Goal: Book appointment/travel/reservation

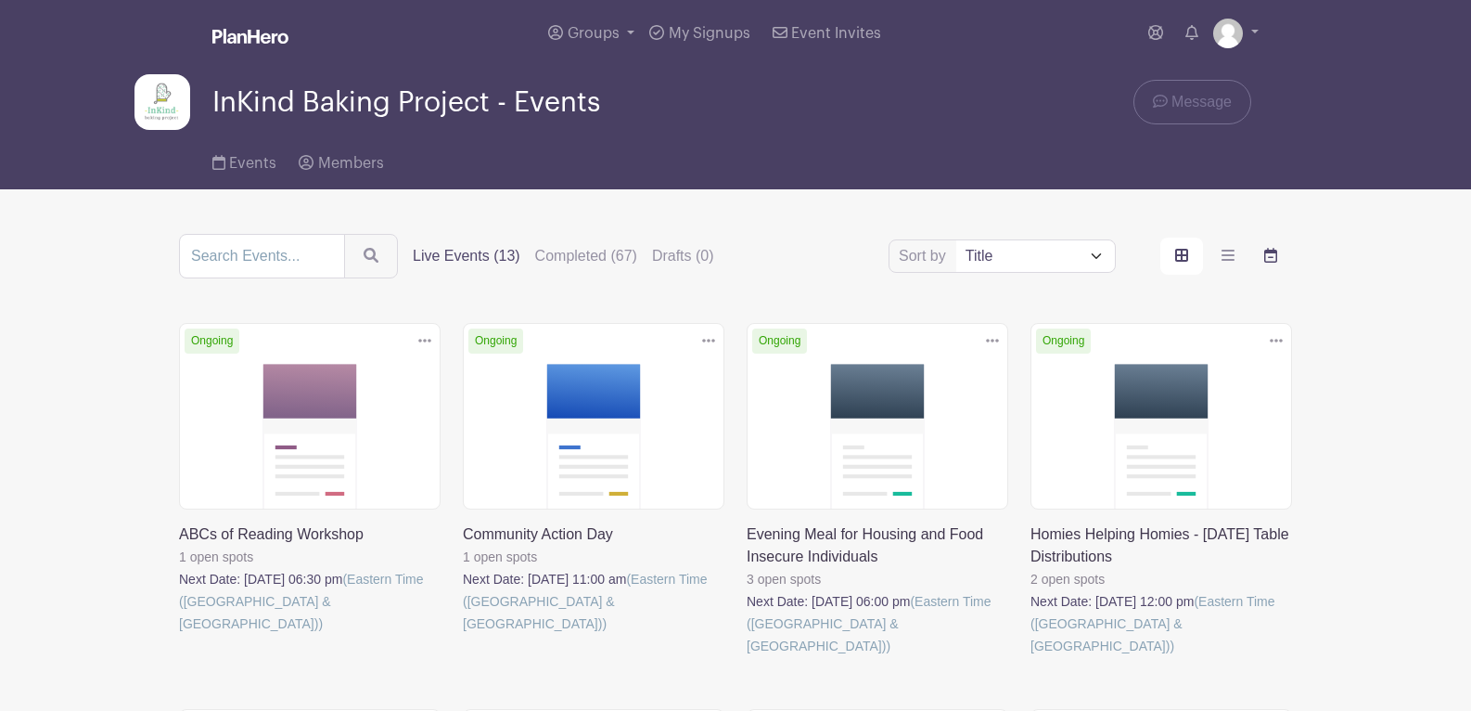
click at [1274, 261] on icon "order and view" at bounding box center [1270, 255] width 13 height 15
click at [0, 0] on input "order and view" at bounding box center [0, 0] width 0 height 0
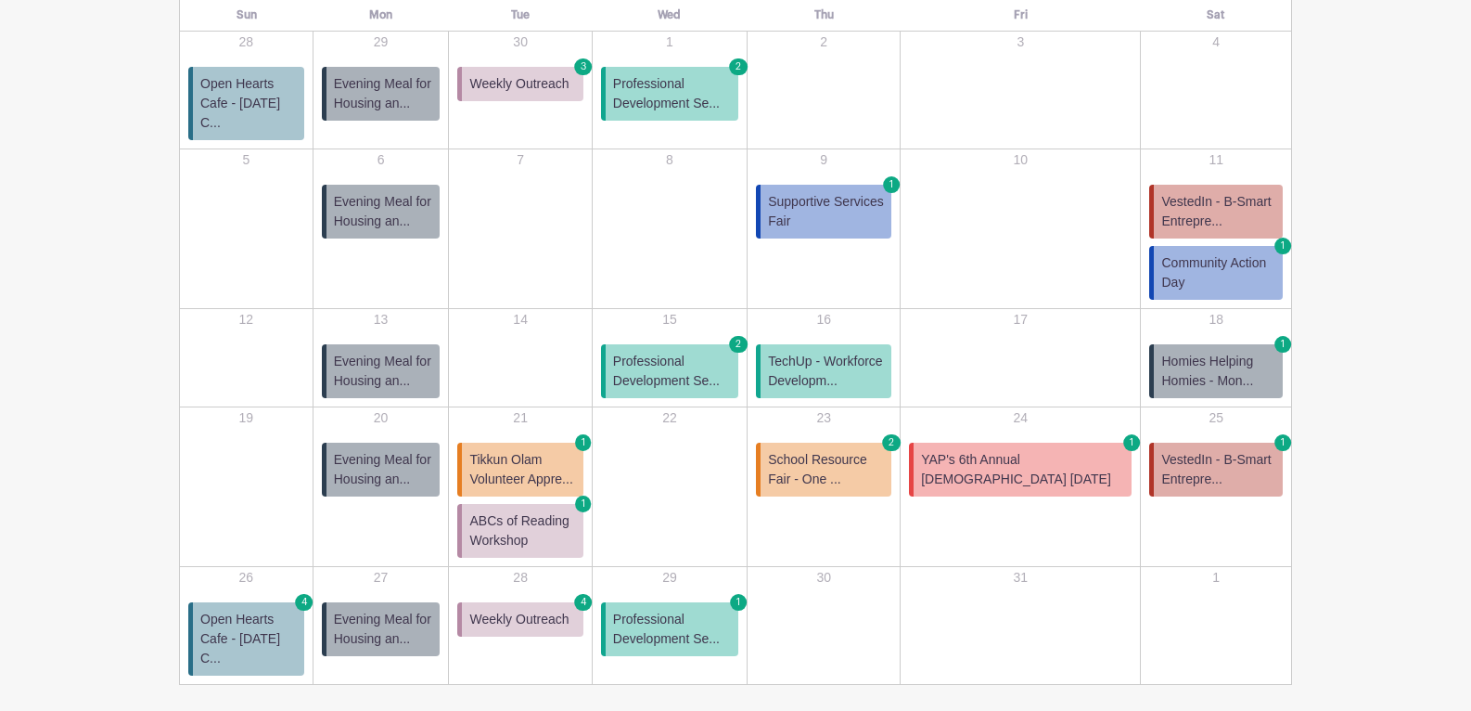
scroll to position [375, 0]
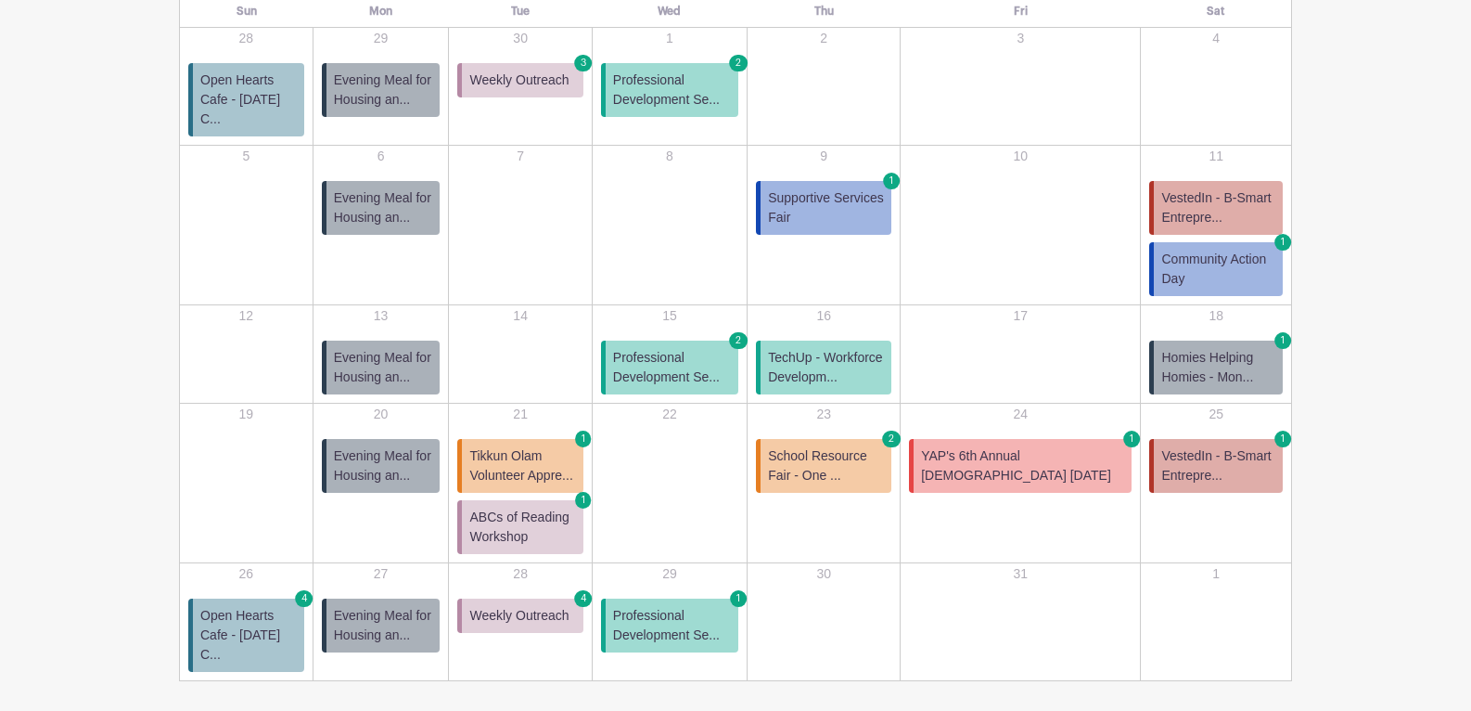
click at [1210, 353] on span "Homies Helping Homies - Mon..." at bounding box center [1218, 367] width 114 height 39
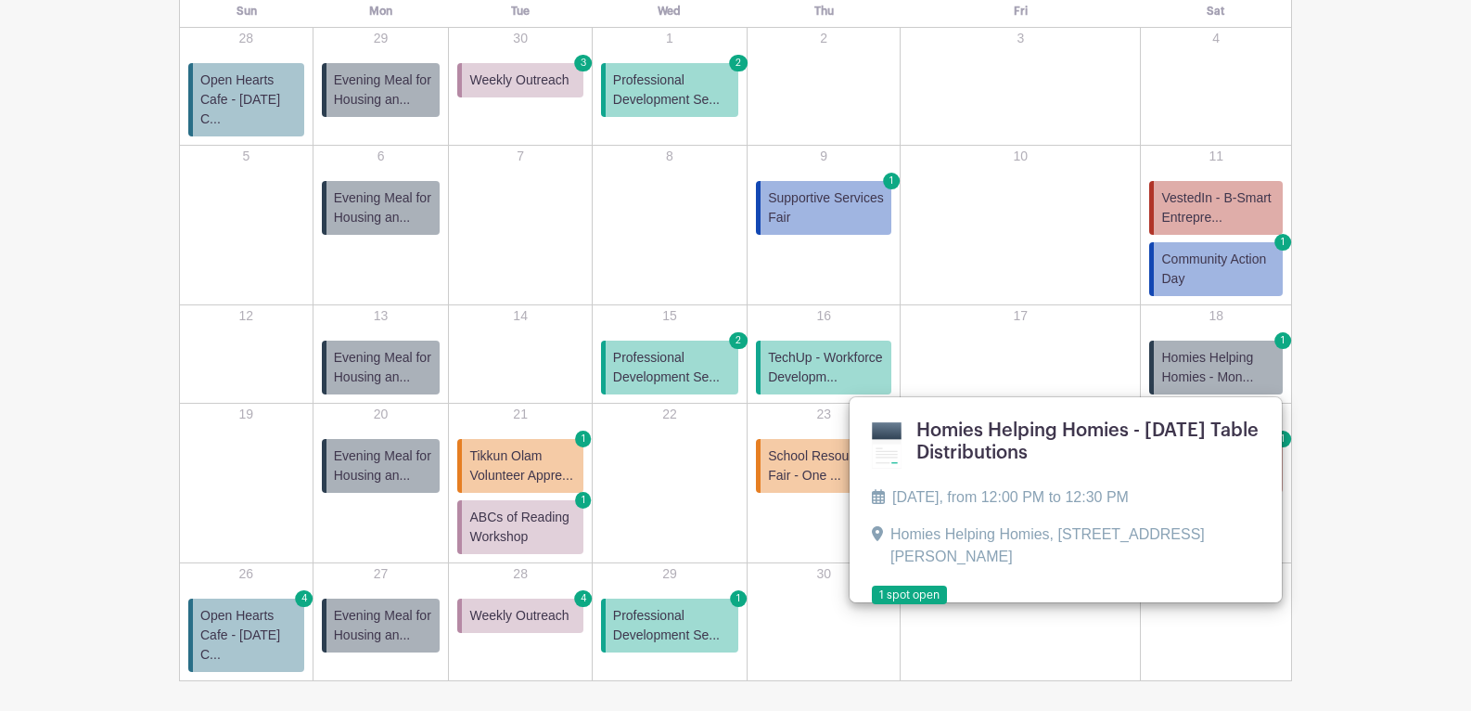
click at [872, 605] on link at bounding box center [872, 605] width 0 height 0
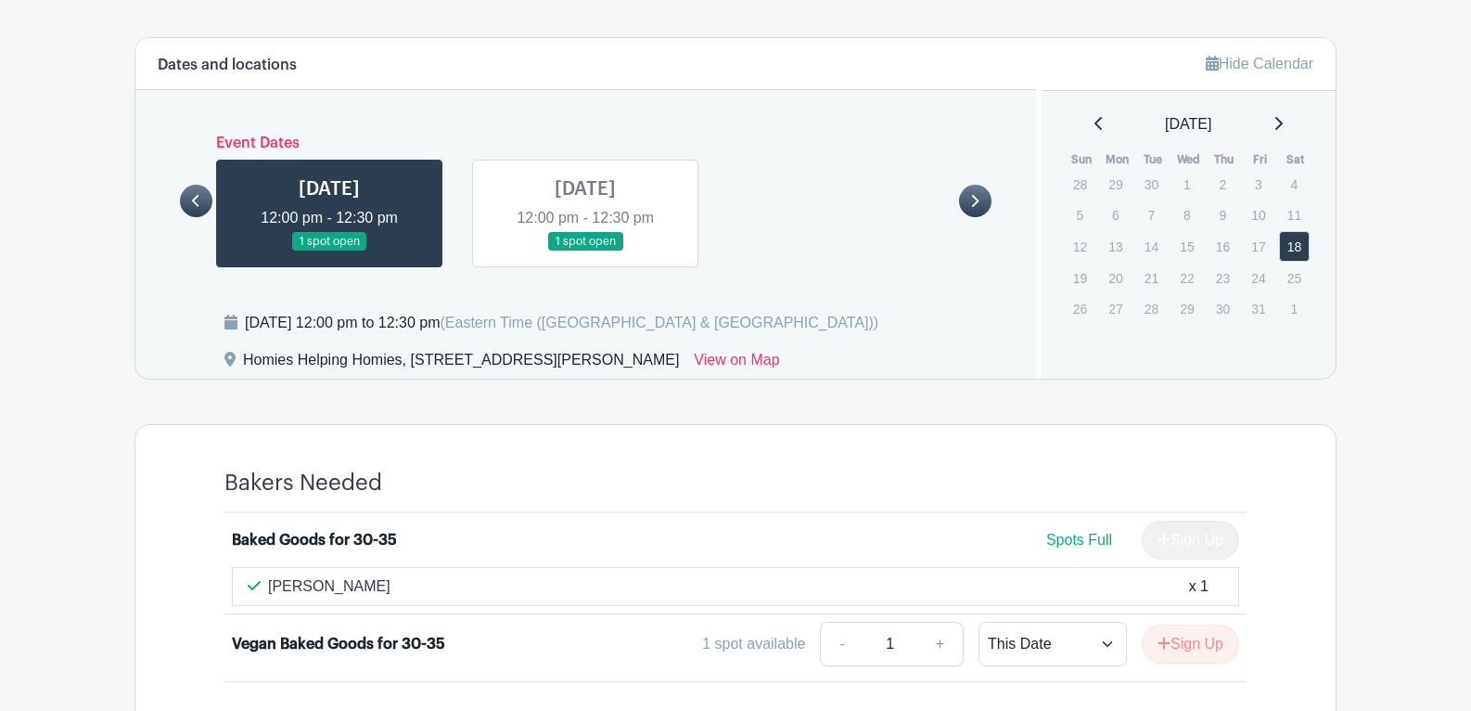
scroll to position [1151, 0]
click at [585, 253] on link at bounding box center [585, 253] width 0 height 0
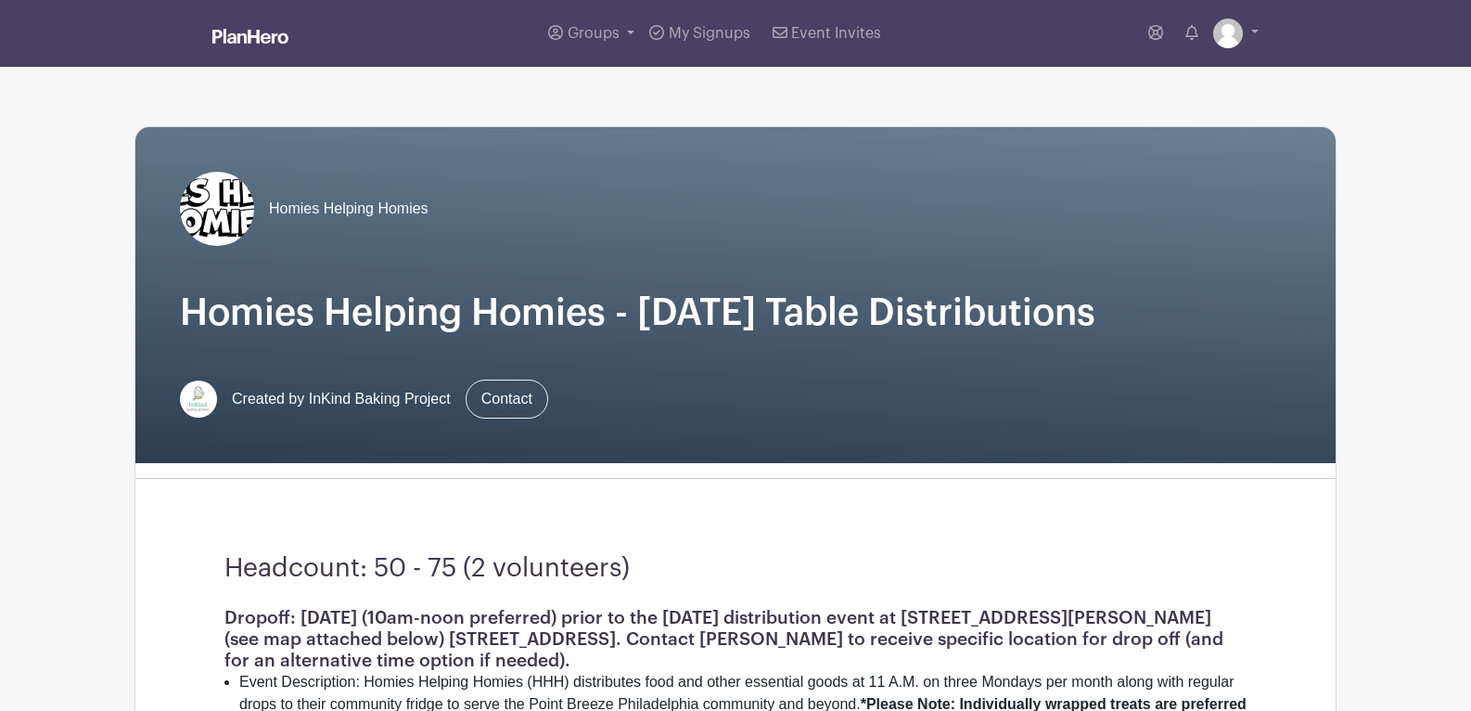
click at [223, 32] on img at bounding box center [250, 36] width 76 height 15
